Goal: Information Seeking & Learning: Learn about a topic

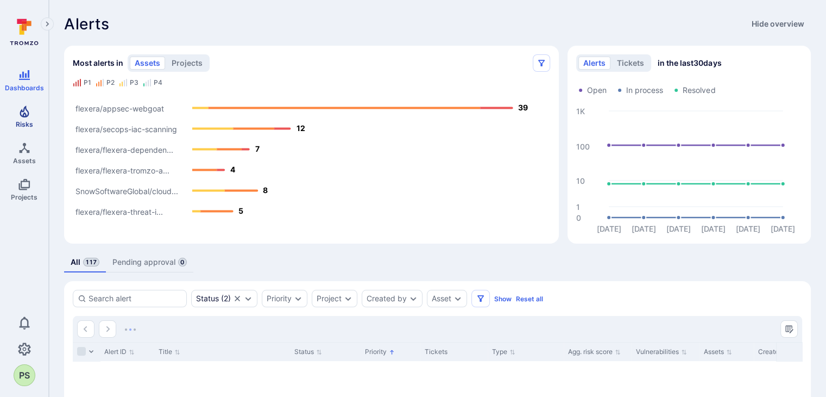
click at [12, 110] on link "Risks" at bounding box center [24, 116] width 48 height 32
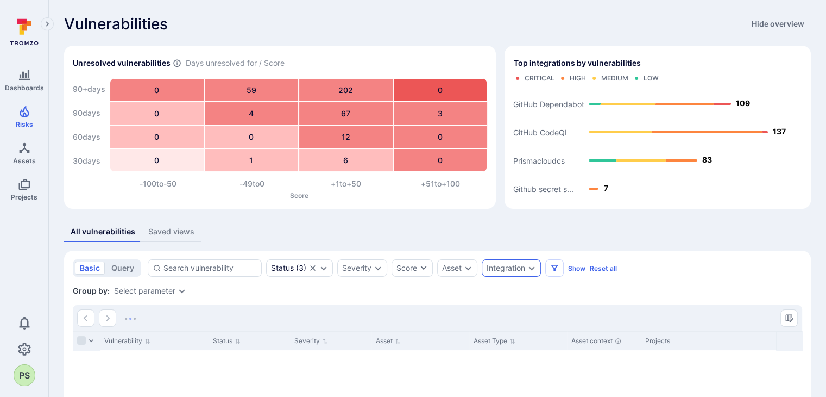
click at [514, 266] on div "Integration" at bounding box center [506, 267] width 39 height 9
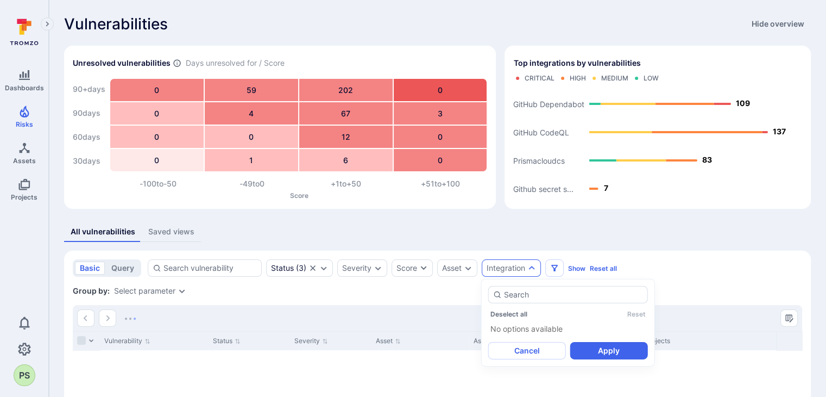
click at [499, 234] on div "All vulnerabilities Saved views" at bounding box center [437, 232] width 747 height 20
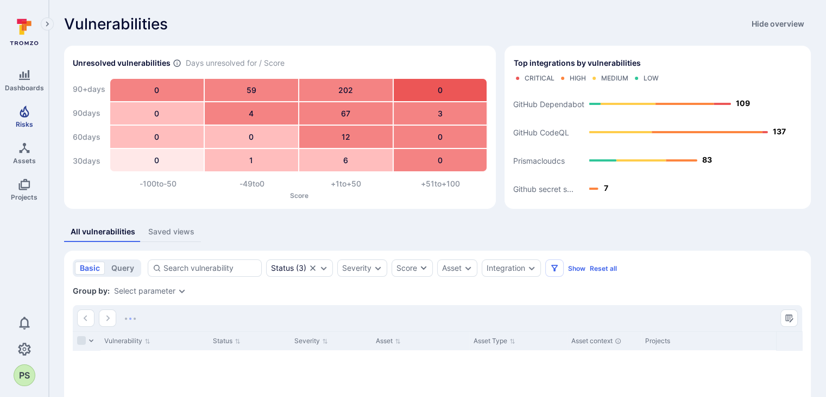
click at [16, 121] on span "Risks" at bounding box center [24, 124] width 17 height 8
click at [469, 271] on icon "Expand dropdown" at bounding box center [468, 267] width 9 height 9
click at [466, 270] on icon "Expand dropdown" at bounding box center [468, 267] width 9 height 9
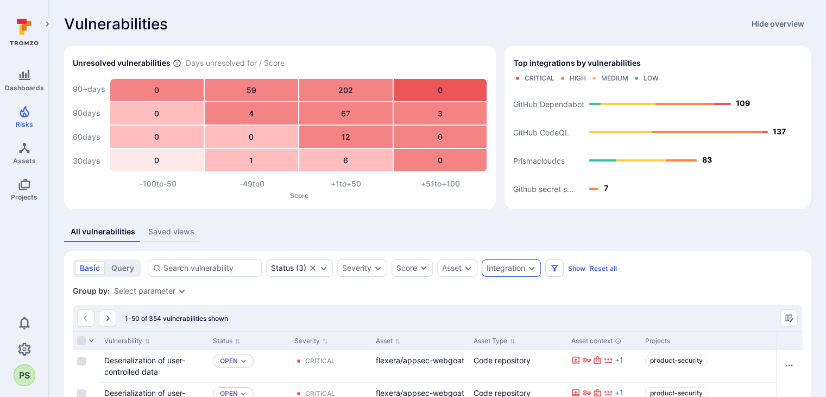
click at [533, 269] on icon "Expand dropdown" at bounding box center [531, 267] width 9 height 9
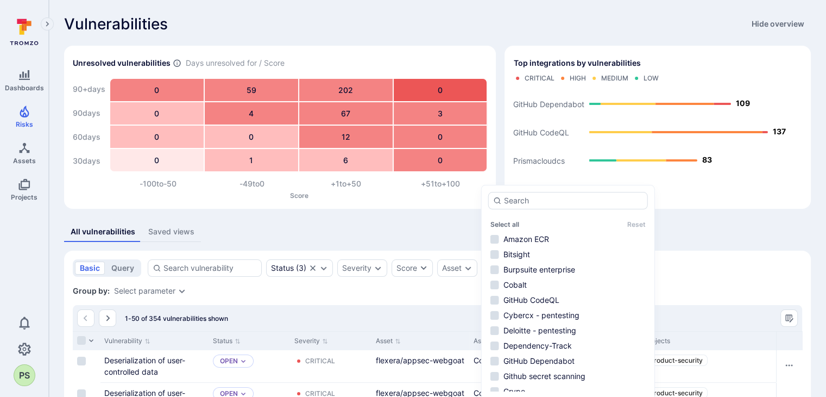
scroll to position [54, 0]
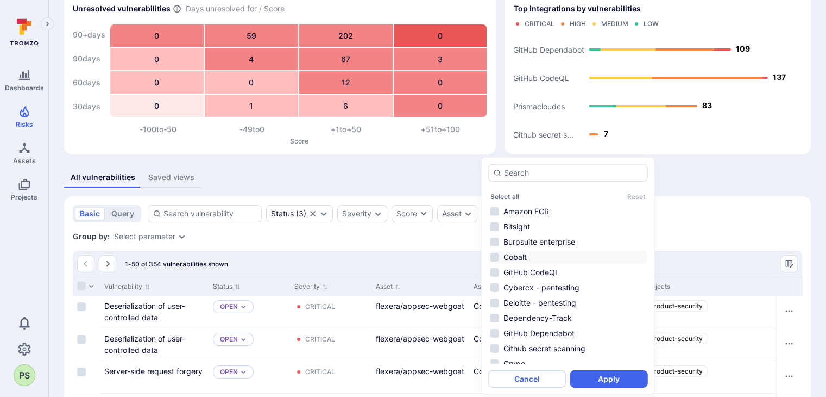
click at [543, 256] on li "Cobalt" at bounding box center [568, 256] width 160 height 13
click at [612, 374] on button "Apply" at bounding box center [609, 378] width 78 height 17
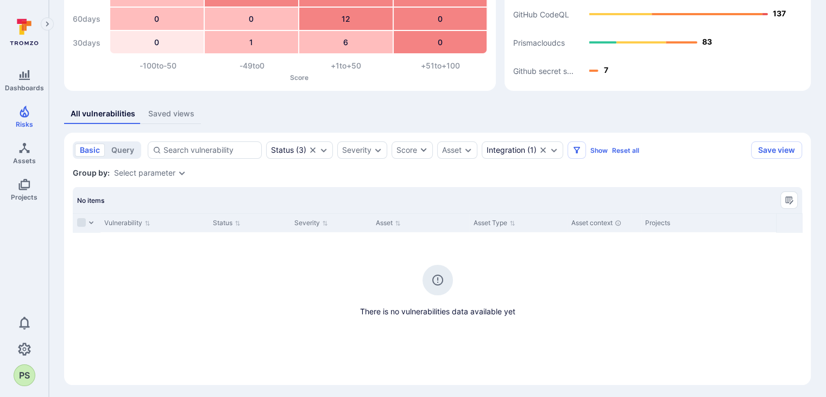
scroll to position [121, 0]
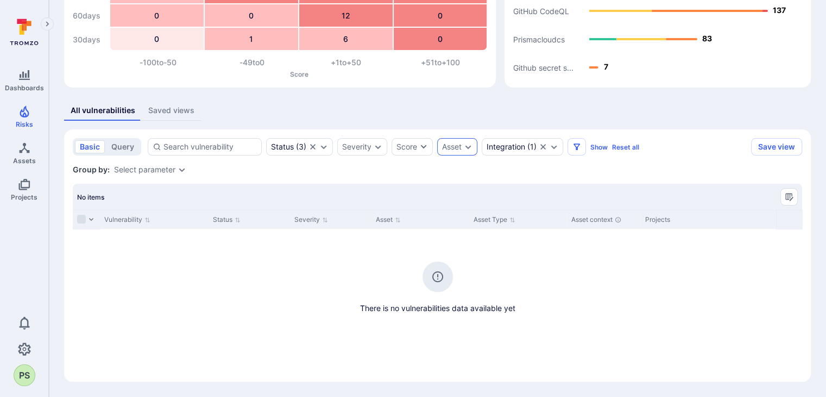
click at [468, 142] on icon "Expand dropdown" at bounding box center [468, 146] width 9 height 9
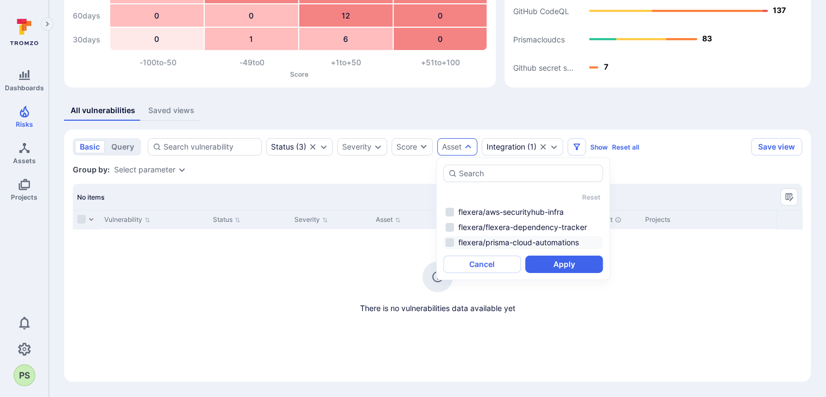
click at [506, 238] on li "flexera/prisma-cloud-automations" at bounding box center [523, 242] width 160 height 13
click at [568, 266] on button "Apply" at bounding box center [564, 263] width 78 height 17
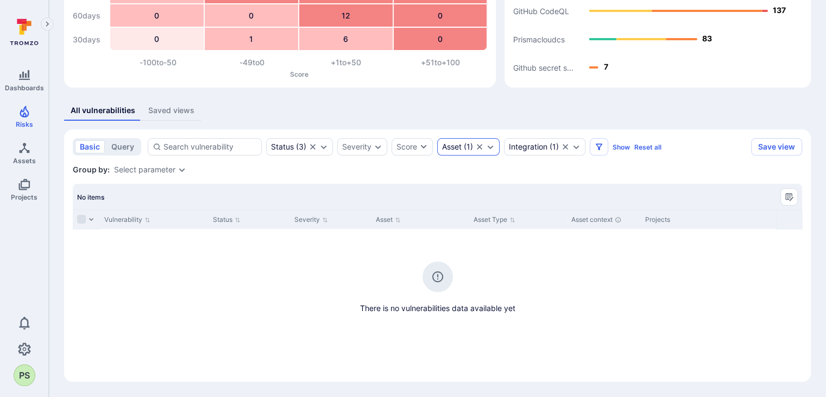
click at [487, 150] on icon "Expand dropdown" at bounding box center [490, 146] width 9 height 9
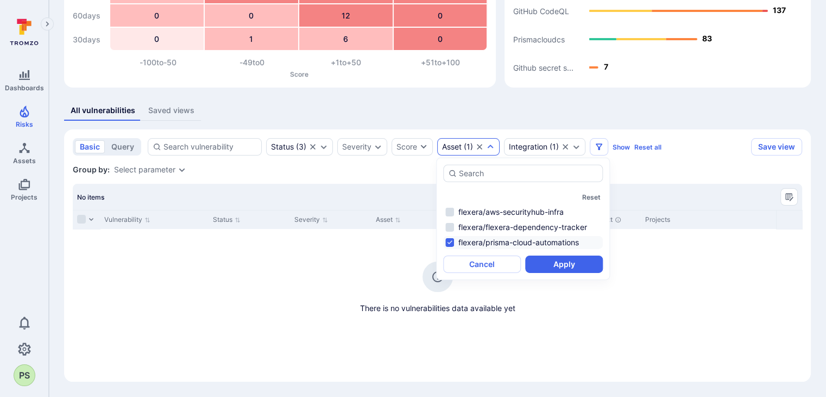
click at [479, 144] on icon "Clear selection" at bounding box center [479, 146] width 9 height 9
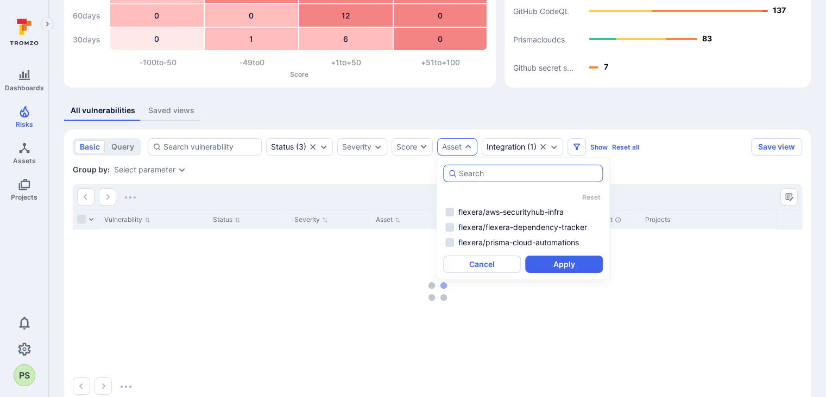
click at [448, 166] on div "autocomplete options" at bounding box center [523, 173] width 160 height 17
click at [459, 168] on input "autocomplete options" at bounding box center [528, 173] width 139 height 11
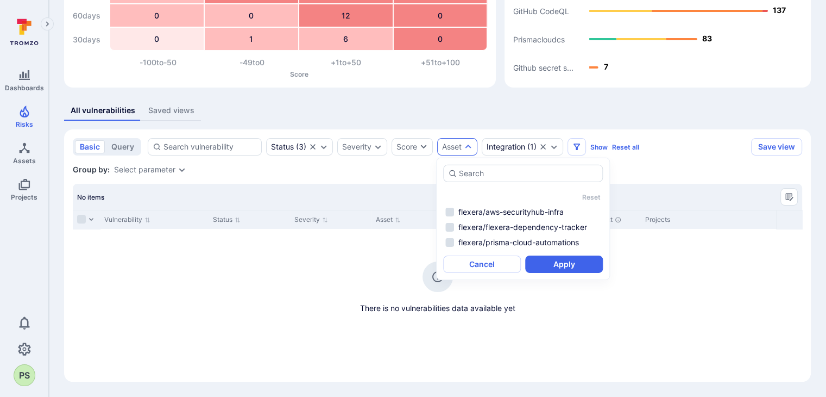
click at [425, 165] on div "Group by: Select parameter" at bounding box center [438, 169] width 730 height 11
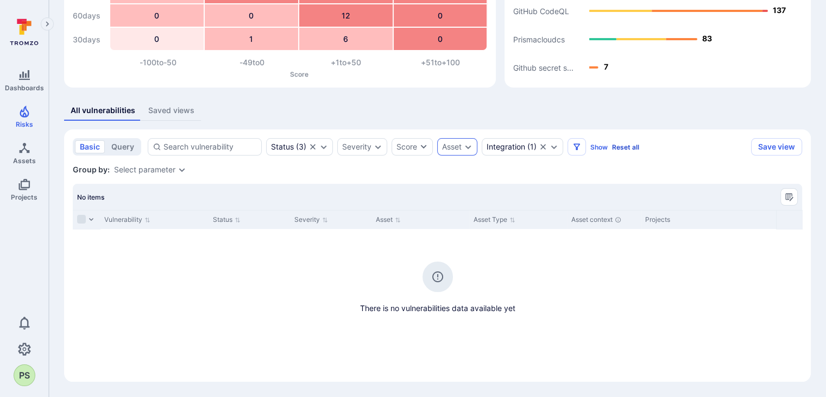
click at [622, 148] on button "Reset all" at bounding box center [625, 147] width 27 height 8
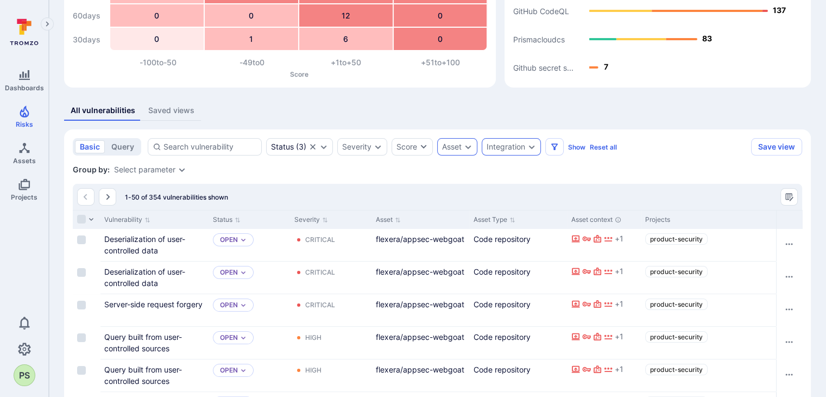
click at [530, 147] on icon "Expand dropdown" at bounding box center [532, 147] width 6 height 4
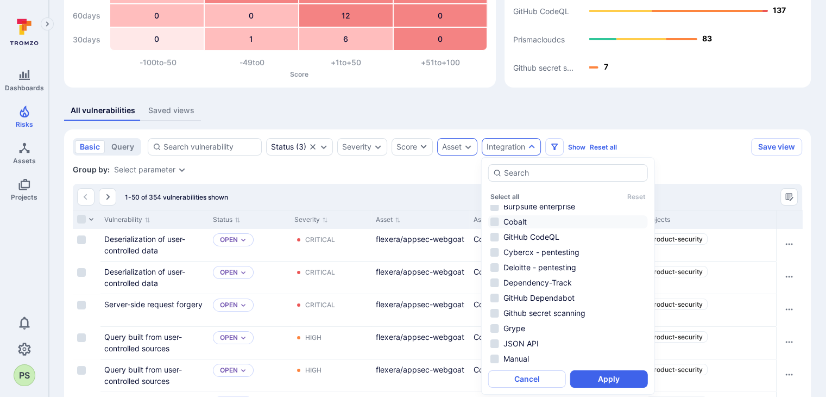
scroll to position [54, 0]
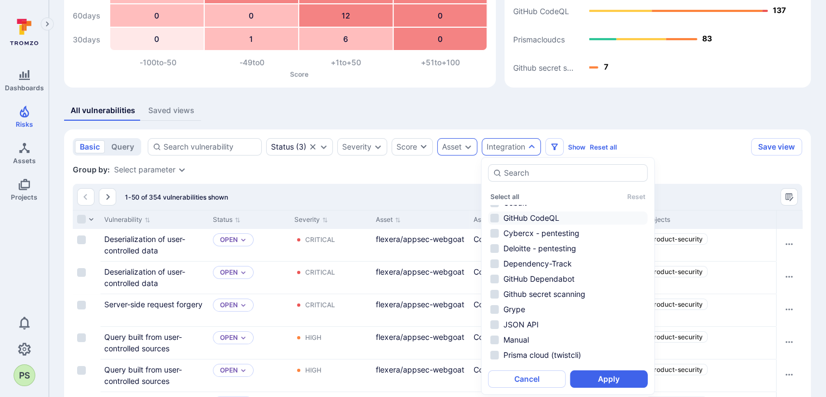
click at [539, 222] on li "GitHub CodeQL" at bounding box center [568, 217] width 160 height 13
click at [599, 379] on button "Apply" at bounding box center [609, 378] width 78 height 17
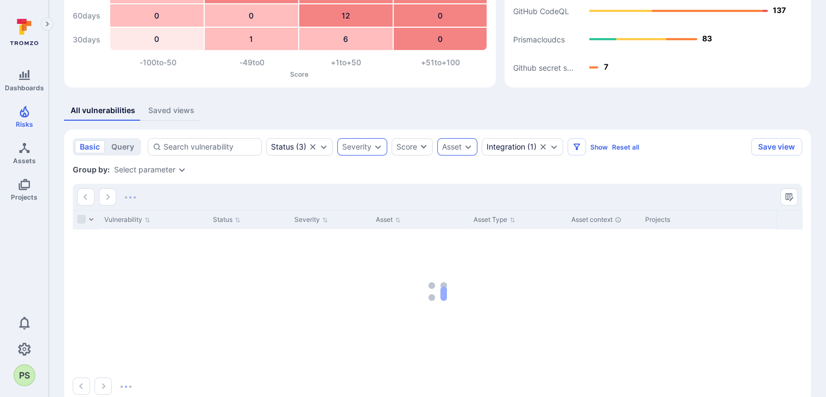
click at [378, 148] on icon "Expand dropdown" at bounding box center [378, 146] width 9 height 9
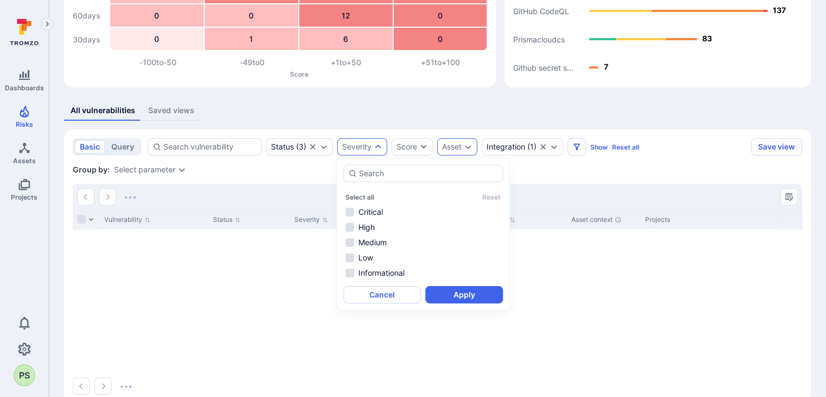
click at [611, 173] on div "Group by: Select parameter" at bounding box center [438, 169] width 730 height 11
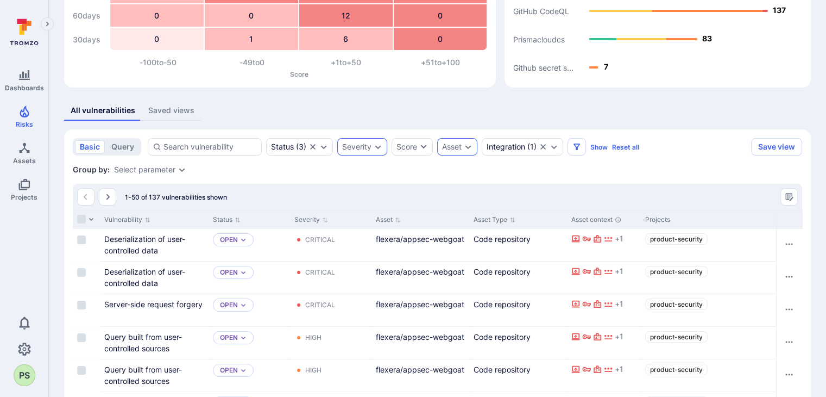
click at [382, 148] on div "Severity" at bounding box center [362, 146] width 50 height 17
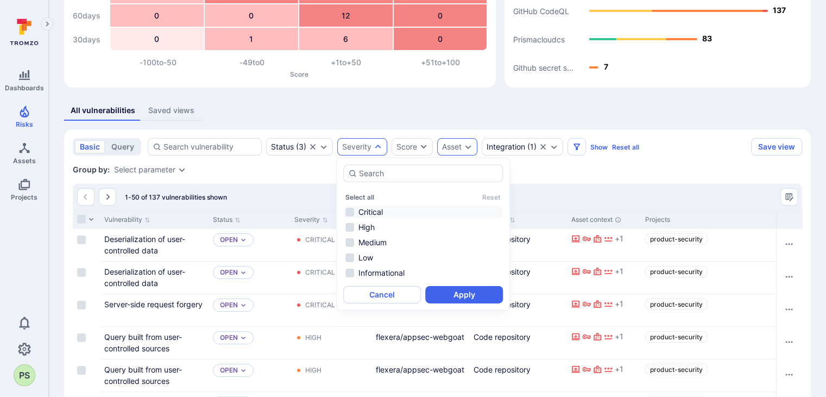
click at [373, 206] on li "Critical" at bounding box center [423, 211] width 160 height 13
click at [475, 291] on button "Apply" at bounding box center [464, 294] width 78 height 17
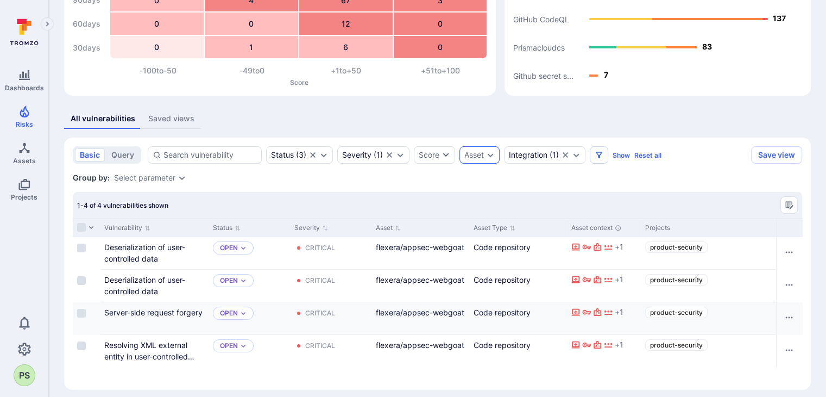
scroll to position [121, 0]
